Goal: Task Accomplishment & Management: Manage account settings

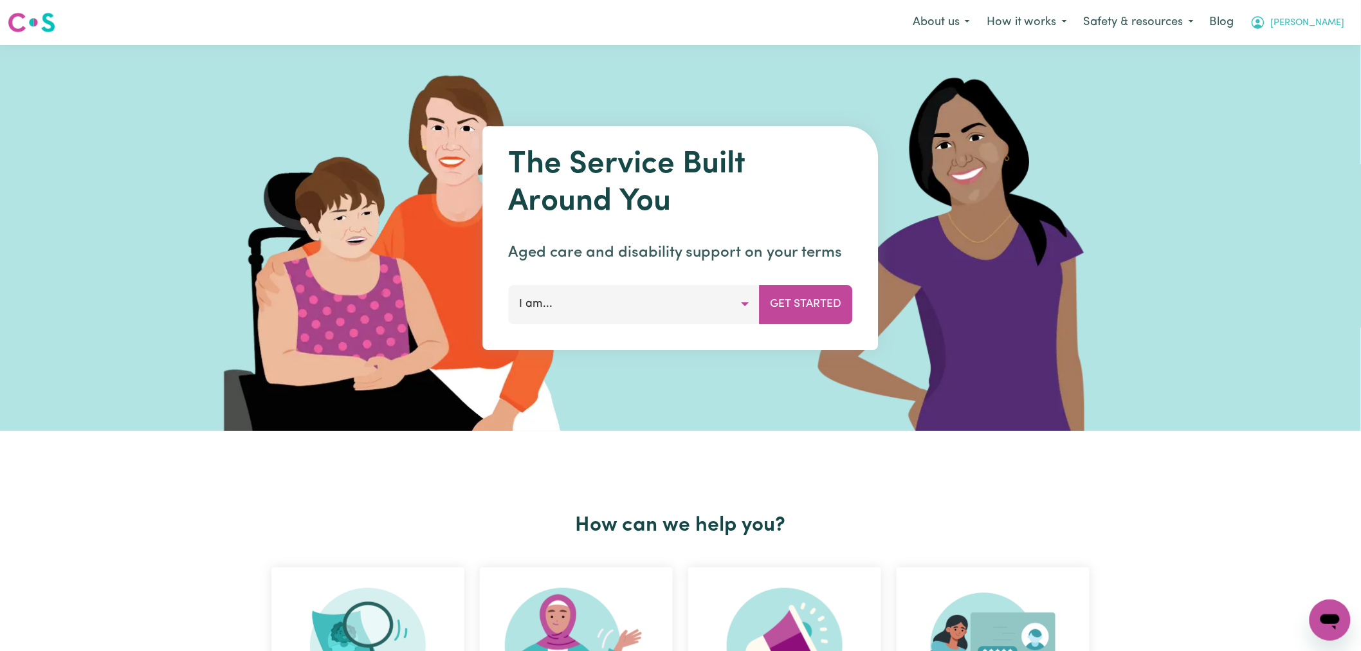
click at [1331, 23] on span "[PERSON_NAME]" at bounding box center [1308, 23] width 74 height 14
click at [1328, 46] on link "Admin Dashboard" at bounding box center [1302, 50] width 102 height 24
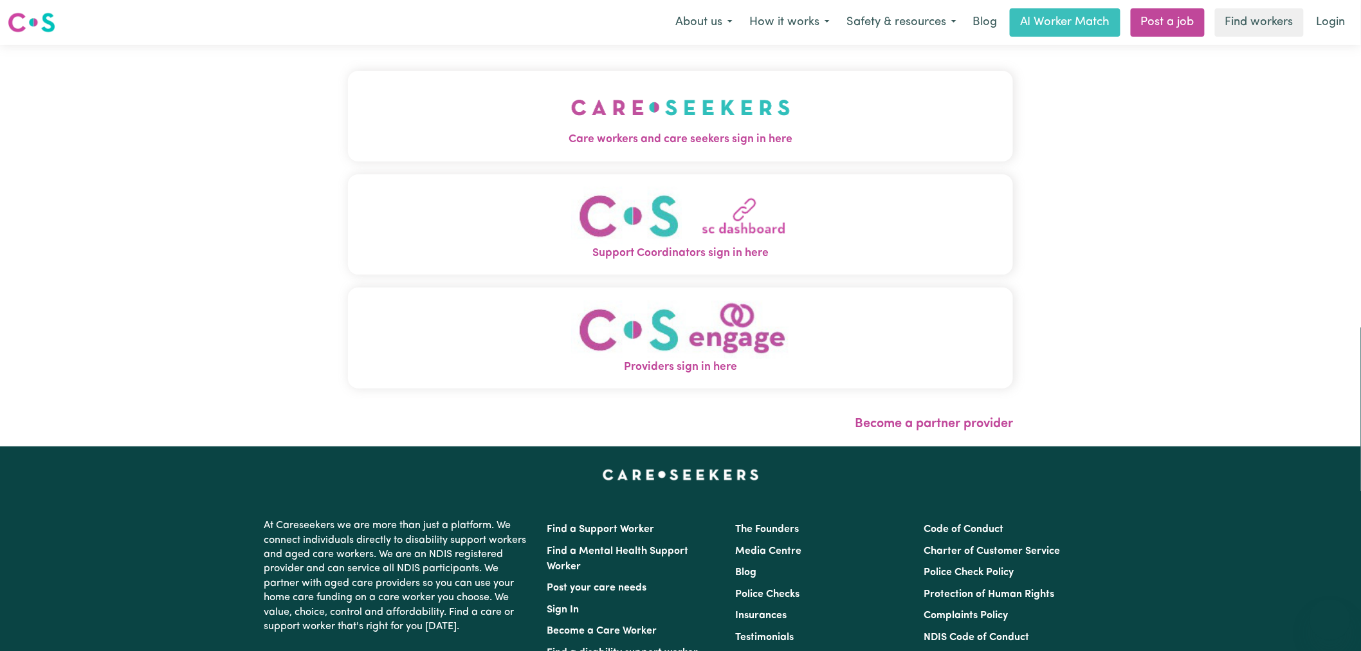
click at [452, 123] on button "Care workers and care seekers sign in here" at bounding box center [680, 116] width 665 height 90
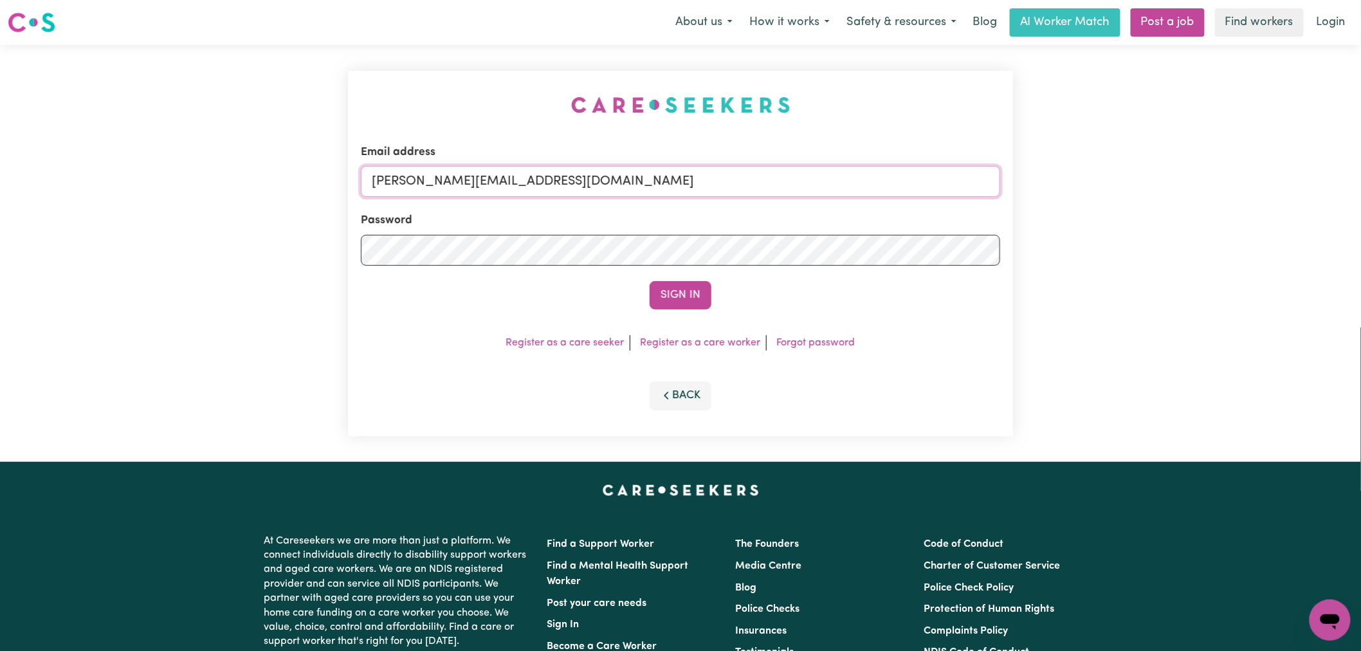
drag, startPoint x: 658, startPoint y: 188, endPoint x: 644, endPoint y: 196, distance: 16.1
click at [658, 188] on input "lindsay@careseekers.com.au" at bounding box center [680, 181] width 639 height 31
drag, startPoint x: 640, startPoint y: 183, endPoint x: 446, endPoint y: 183, distance: 194.2
click at [446, 183] on input "lindsay+engage@careseekers.com.au" at bounding box center [680, 181] width 639 height 31
drag, startPoint x: 677, startPoint y: 182, endPoint x: 433, endPoint y: 183, distance: 243.8
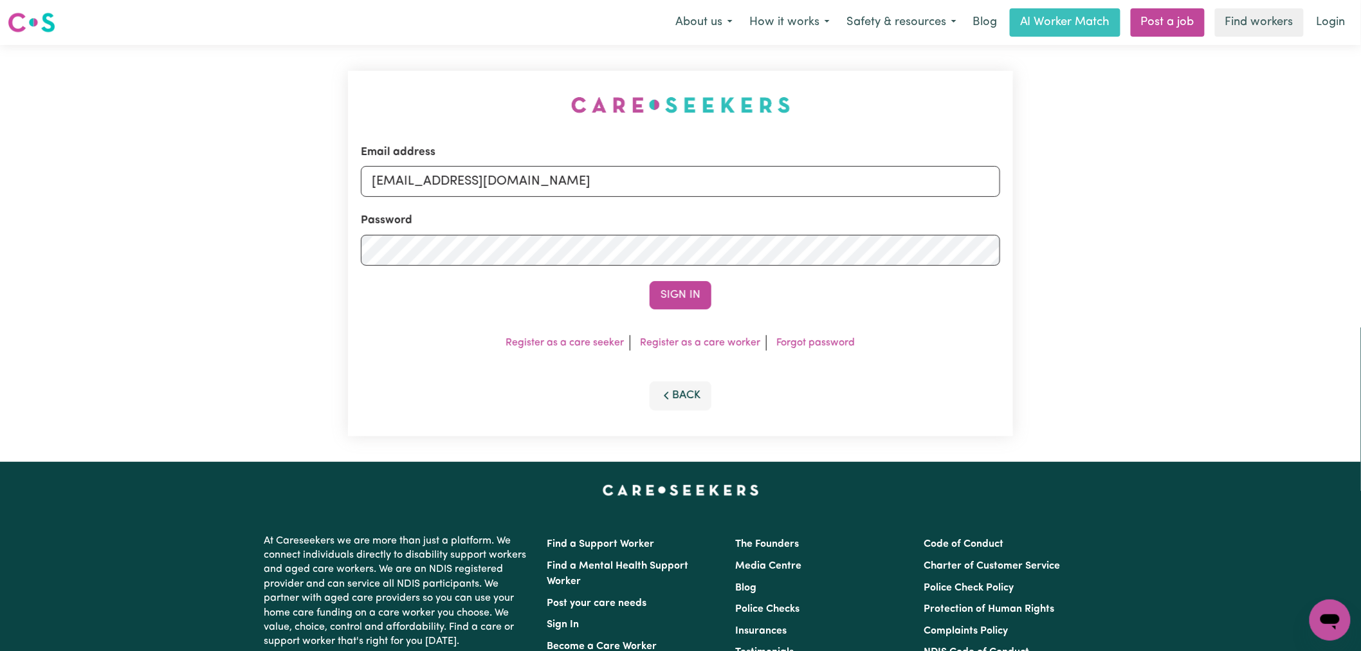
click at [433, 183] on input "superuserNakitaLeroyYD@careseekers.com.au" at bounding box center [680, 181] width 639 height 31
type input "superuser~NakitaLeroyYD@careseekers.com.au"
click at [650, 281] on button "Sign In" at bounding box center [681, 295] width 62 height 28
